Goal: Transaction & Acquisition: Purchase product/service

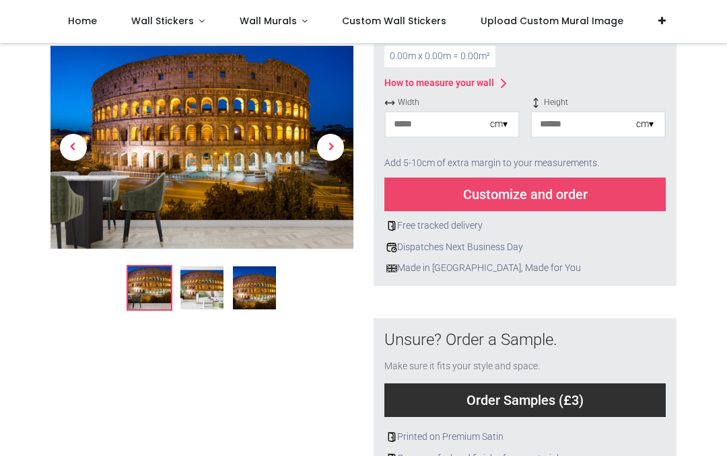
scroll to position [266, 0]
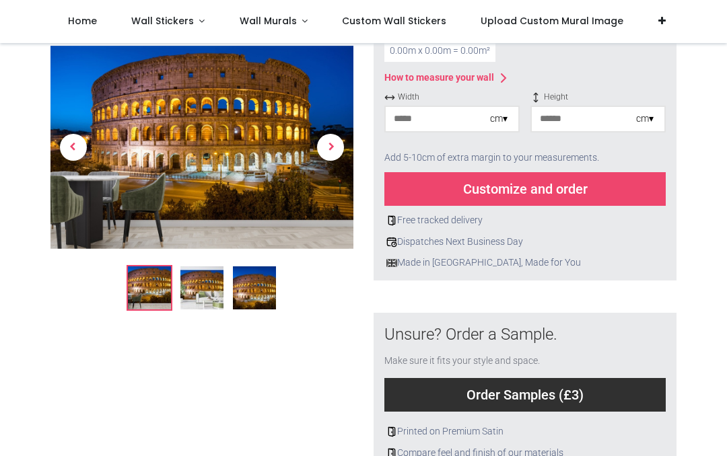
click at [182, 293] on img at bounding box center [201, 287] width 43 height 43
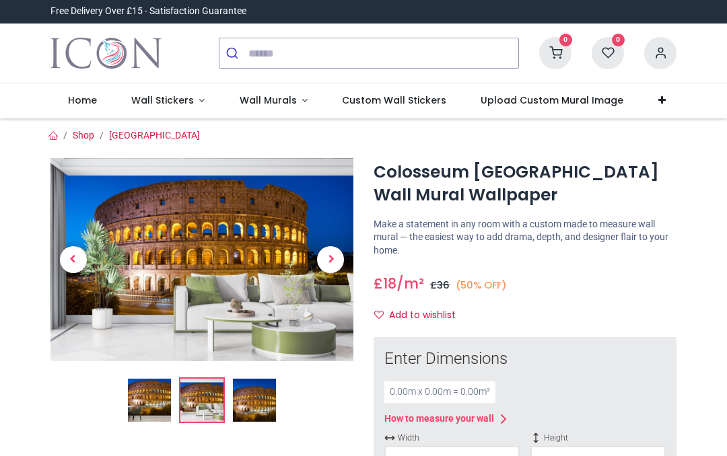
scroll to position [0, 0]
click at [178, 1] on div "Free Delivery Over £15 - Satisfaction Guarantee" at bounding box center [148, 11] width 216 height 23
